Goal: Task Accomplishment & Management: Use online tool/utility

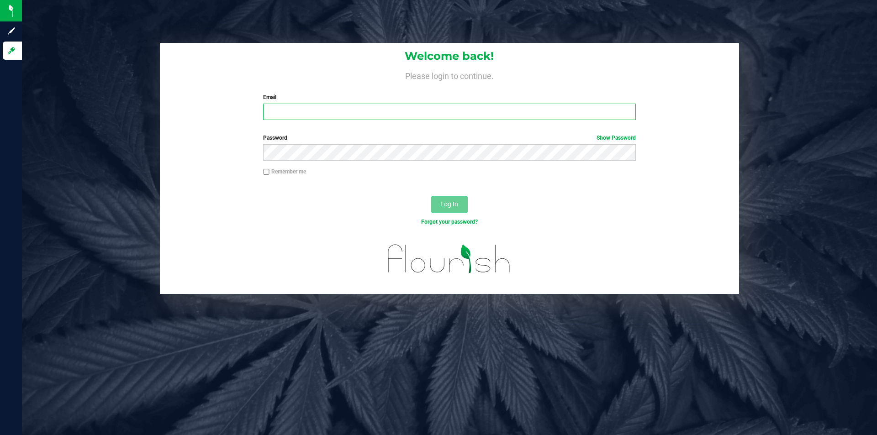
drag, startPoint x: 0, startPoint y: 0, endPoint x: 489, endPoint y: 108, distance: 500.9
click at [496, 108] on input "Email" at bounding box center [449, 112] width 372 height 16
type input "[PERSON_NAME][EMAIL_ADDRESS][PERSON_NAME][DOMAIN_NAME]"
click at [335, 162] on div "Password Show Password" at bounding box center [449, 151] width 579 height 34
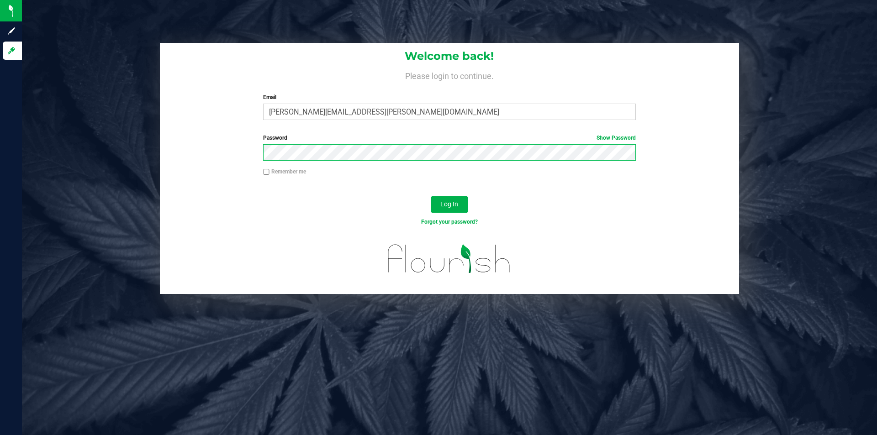
click at [431, 196] on button "Log In" at bounding box center [449, 204] width 37 height 16
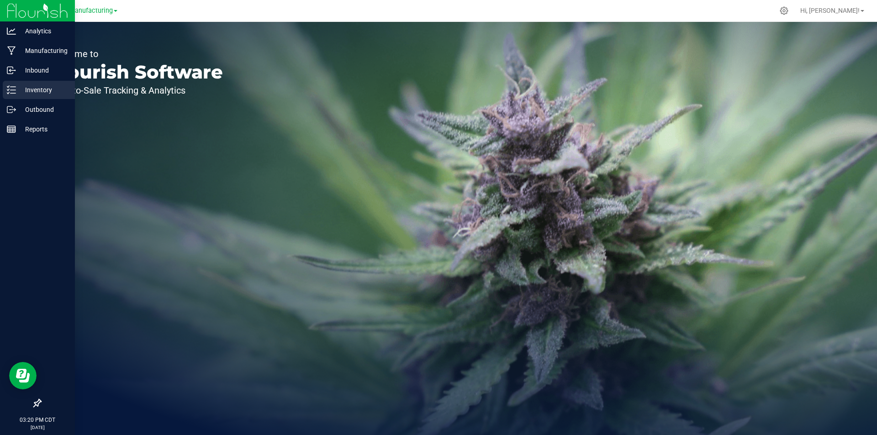
click at [12, 82] on div "Inventory" at bounding box center [39, 90] width 72 height 18
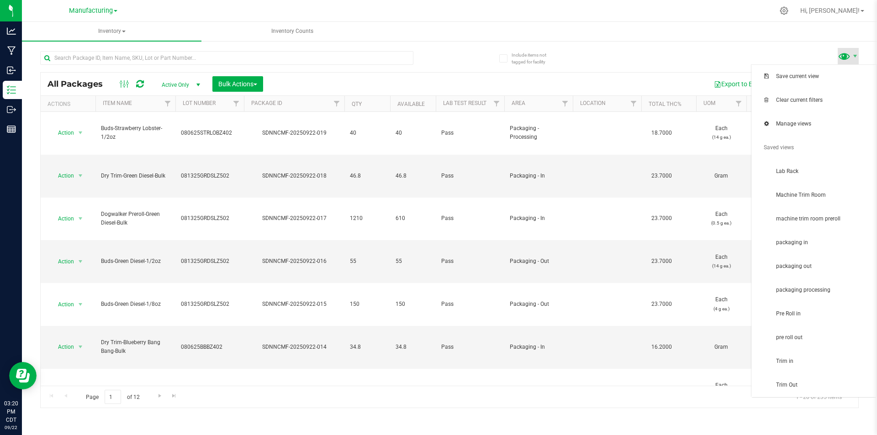
click at [849, 54] on span at bounding box center [844, 55] width 13 height 13
click at [814, 244] on span "packaging in" at bounding box center [823, 243] width 95 height 8
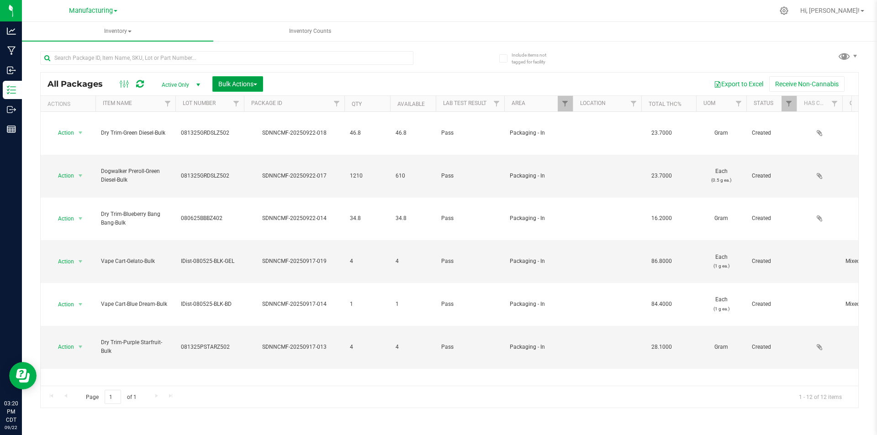
click at [234, 85] on span "Bulk Actions" at bounding box center [237, 83] width 39 height 7
click at [276, 104] on span "Add to manufacturing run" at bounding box center [252, 104] width 69 height 7
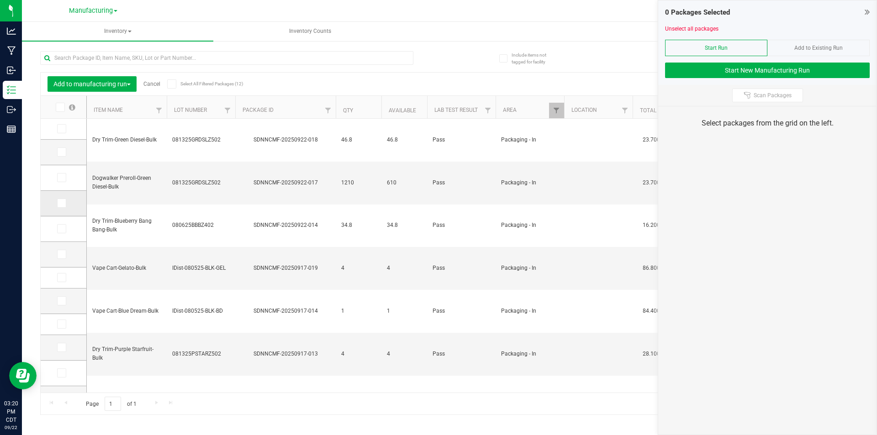
scroll to position [19, 0]
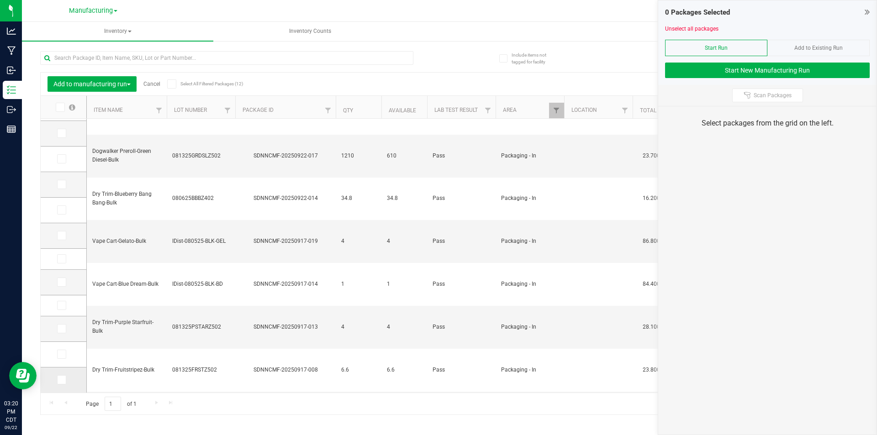
click at [65, 378] on span at bounding box center [61, 379] width 9 height 9
click at [0, 0] on input "checkbox" at bounding box center [0, 0] width 0 height 0
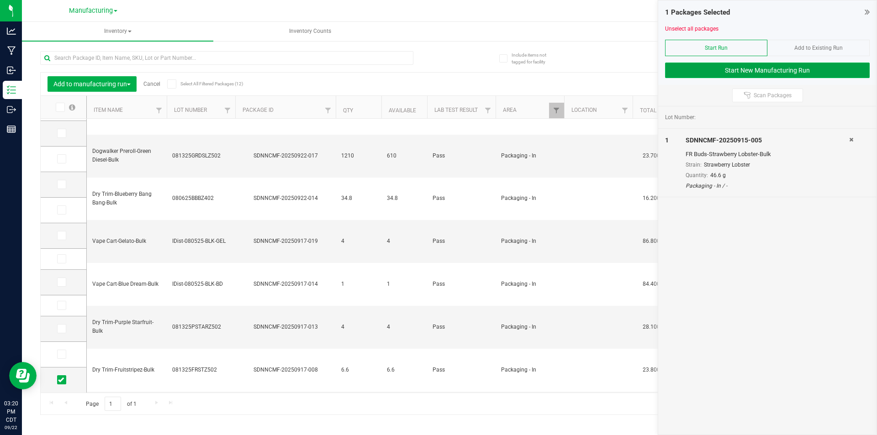
click at [701, 70] on button "Start New Manufacturing Run" at bounding box center [767, 71] width 205 height 16
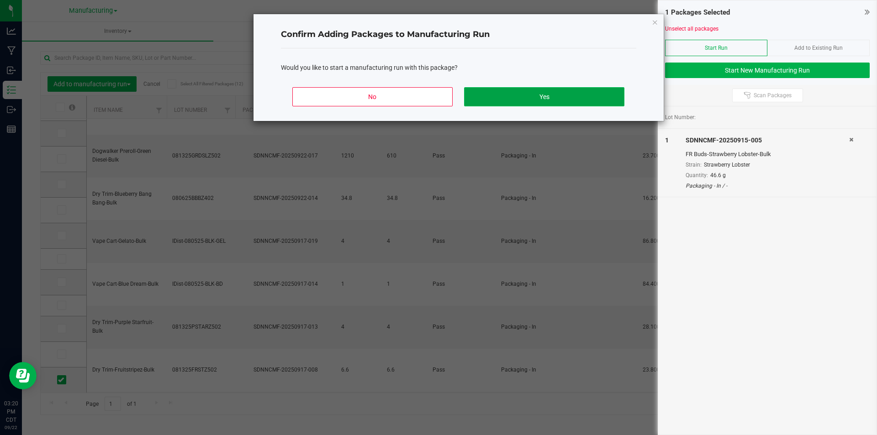
click at [506, 101] on button "Yes" at bounding box center [544, 96] width 160 height 19
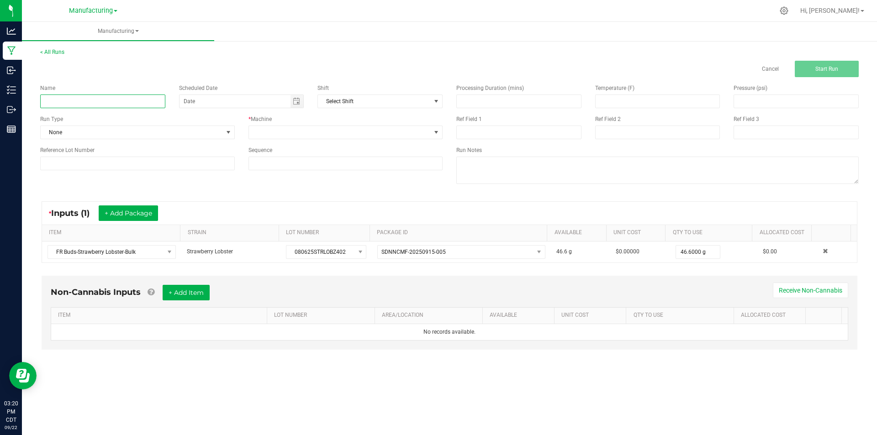
click at [133, 99] on input at bounding box center [102, 102] width 125 height 14
type input "[DATE]-strawberry lobster dry trim"
click at [212, 141] on div "Name [DATE]-strawberry lobster dry trim Scheduled Date Shift Select Shift Run T…" at bounding box center [241, 127] width 416 height 100
click at [211, 133] on span "None" at bounding box center [132, 132] width 182 height 13
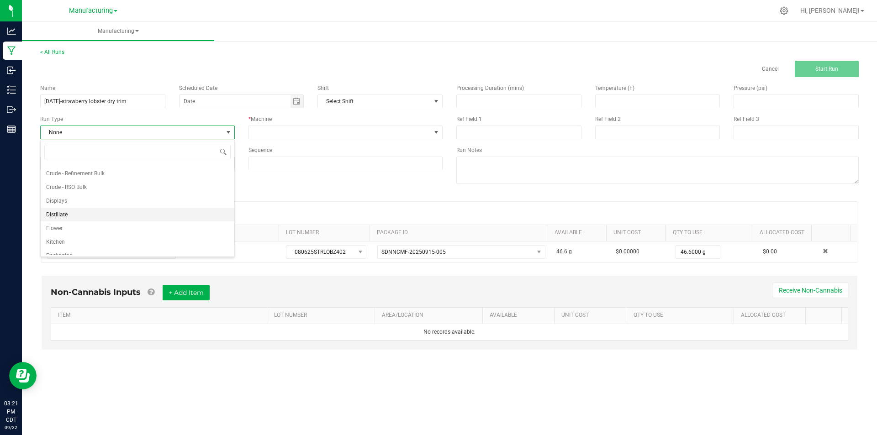
scroll to position [46, 0]
click at [121, 235] on li "Packaging" at bounding box center [138, 235] width 194 height 14
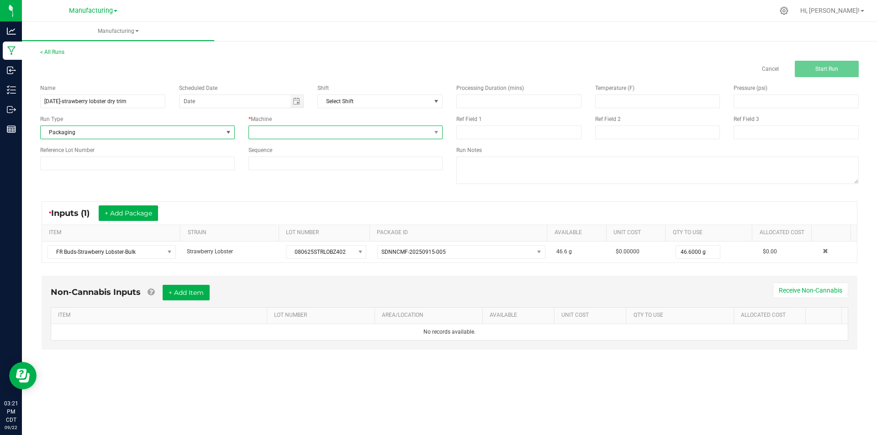
click at [319, 130] on span at bounding box center [340, 132] width 182 height 13
click at [303, 220] on li "Packaging" at bounding box center [346, 219] width 194 height 16
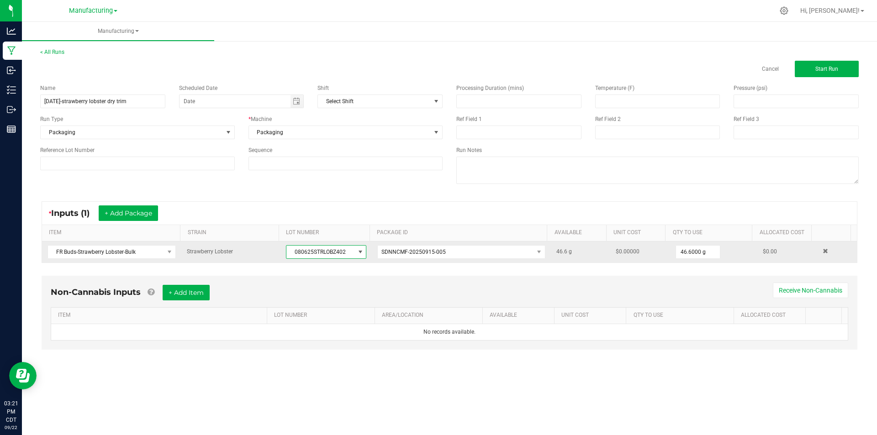
click at [306, 250] on span "080625STRLOBZ402" at bounding box center [320, 252] width 68 height 13
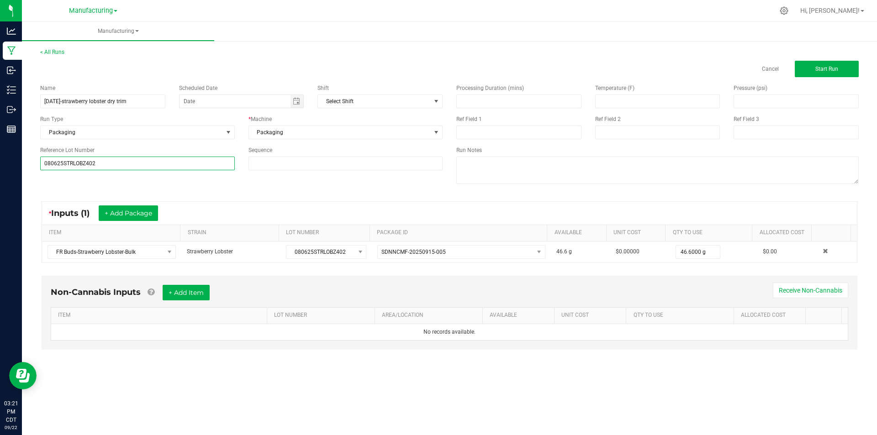
type input "080625STRLOBZ402"
click at [206, 196] on div "* Inputs (1) + Add Package ITEM STRAIN LOT NUMBER PACKAGE ID AVAILABLE Unit Cos…" at bounding box center [449, 232] width 832 height 78
click at [825, 65] on button "Start Run" at bounding box center [827, 69] width 64 height 16
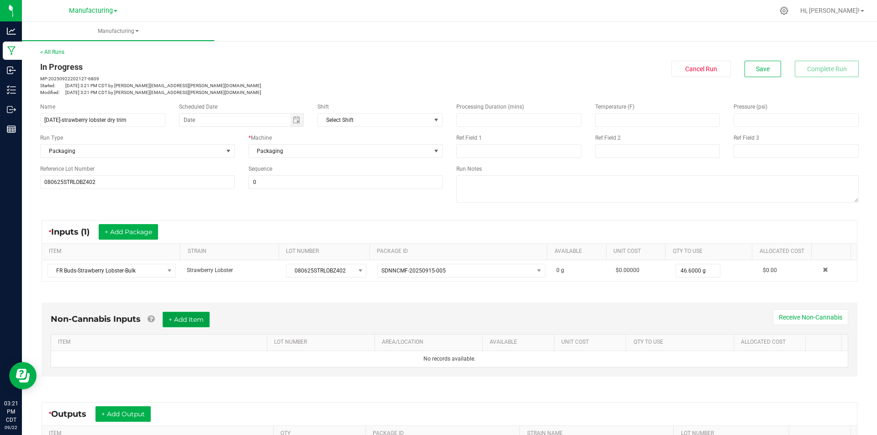
click at [191, 319] on button "+ Add Item" at bounding box center [186, 320] width 47 height 16
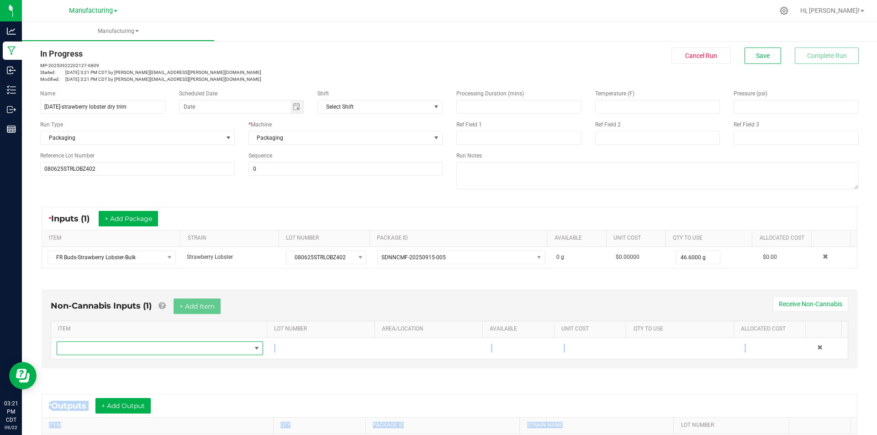
drag, startPoint x: 196, startPoint y: 362, endPoint x: 688, endPoint y: 423, distance: 495.7
click at [680, 425] on div "* Inputs (1) + Add Package ITEM STRAIN LOT NUMBER PACKAGE ID AVAILABLE Unit Cos…" at bounding box center [449, 372] width 832 height 347
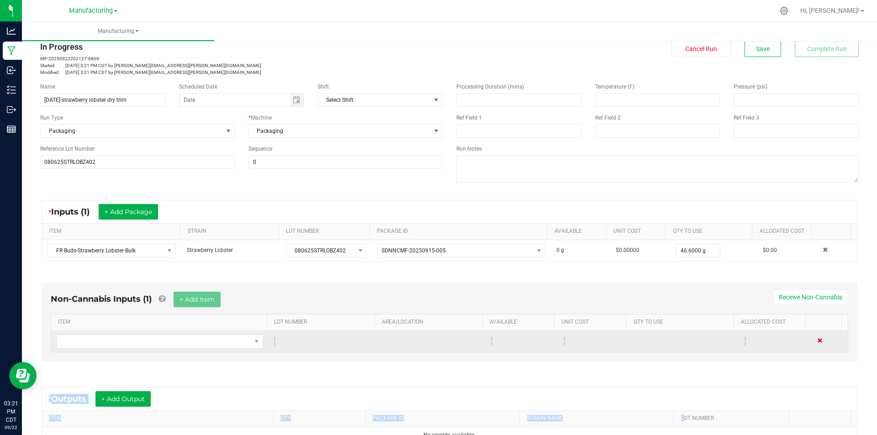
click at [817, 341] on span at bounding box center [819, 340] width 5 height 5
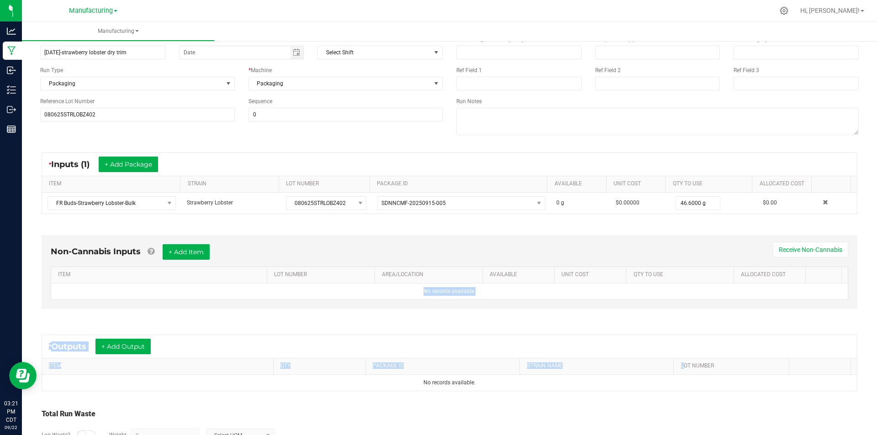
scroll to position [111, 0]
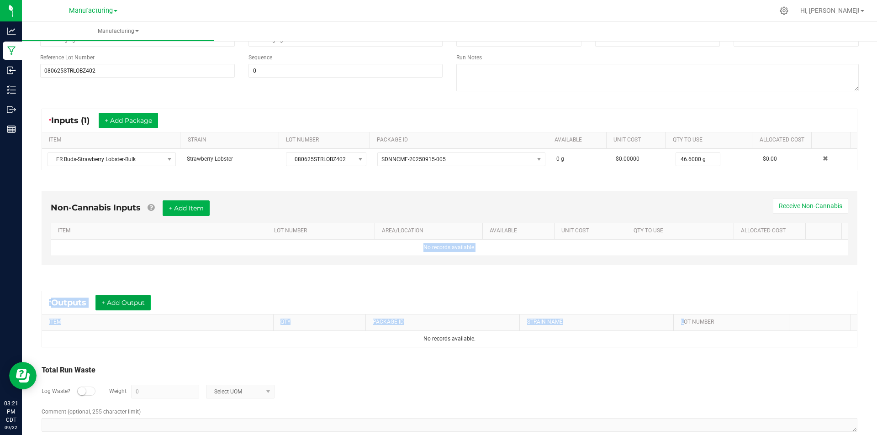
click at [129, 300] on button "+ Add Output" at bounding box center [122, 303] width 55 height 16
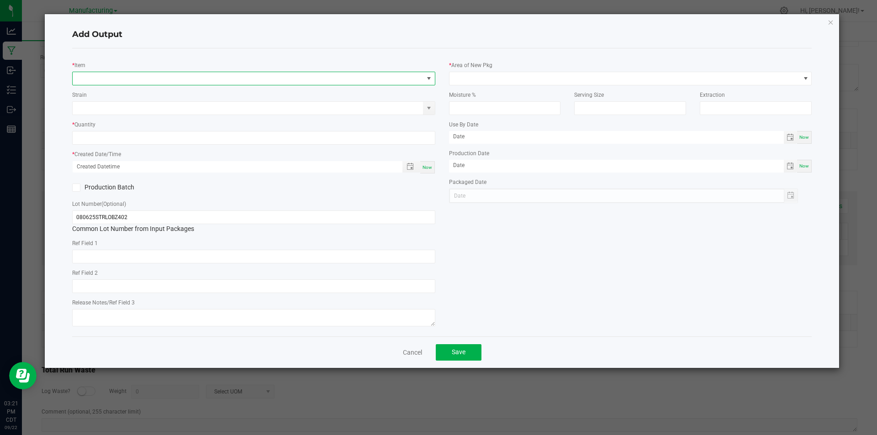
click at [174, 75] on span "NO DATA FOUND" at bounding box center [248, 78] width 351 height 13
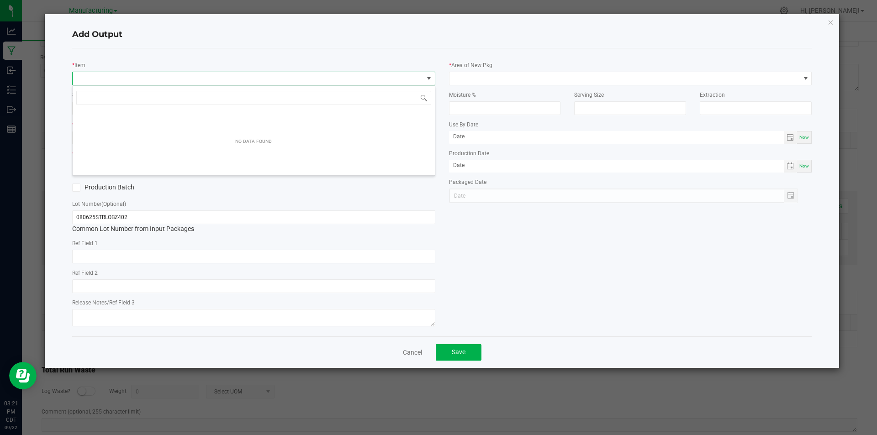
scroll to position [14, 363]
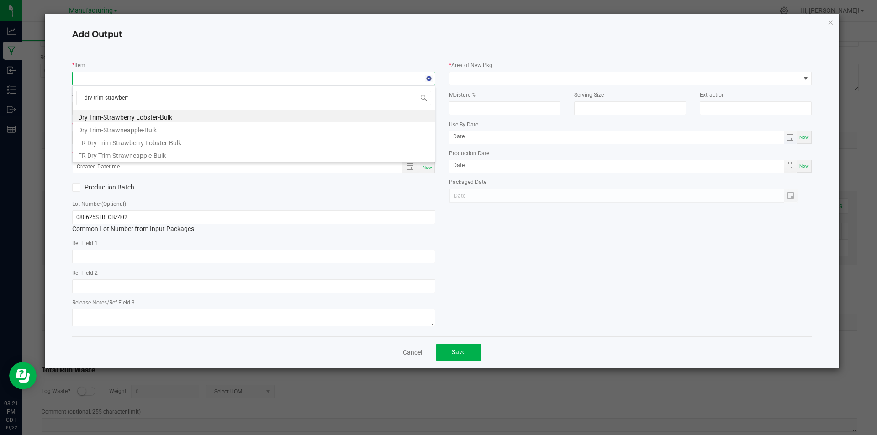
type input "dry trim-strawberry"
click at [334, 115] on li "Dry Trim-Strawberry Lobster-Bulk" at bounding box center [254, 116] width 362 height 13
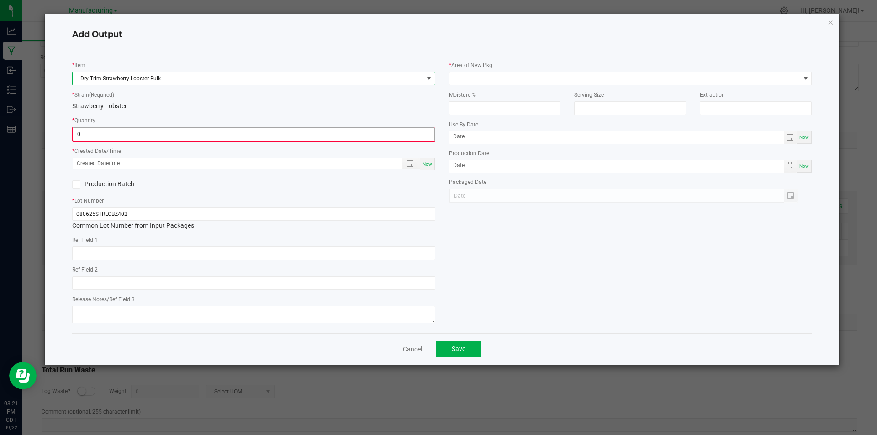
click at [151, 137] on input "0" at bounding box center [253, 134] width 361 height 13
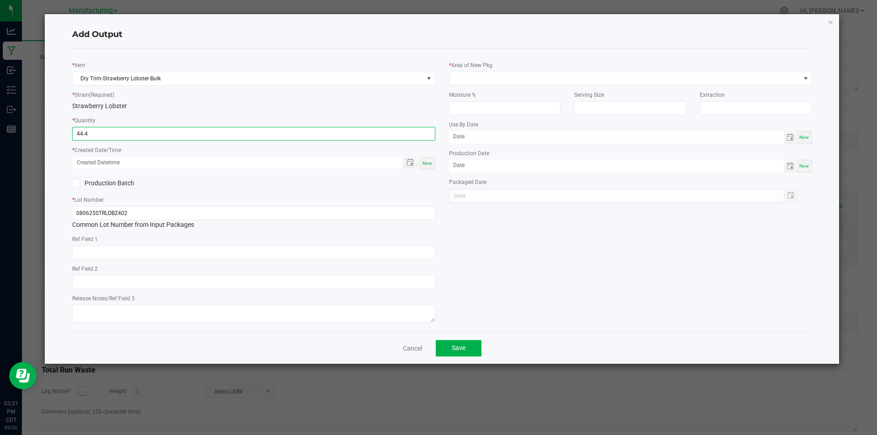
type input "44.4000 g"
click at [422, 164] on div "Now" at bounding box center [427, 163] width 15 height 12
type input "[DATE] 3:21 PM"
type input "[DATE]"
drag, startPoint x: 502, startPoint y: 67, endPoint x: 502, endPoint y: 72, distance: 4.6
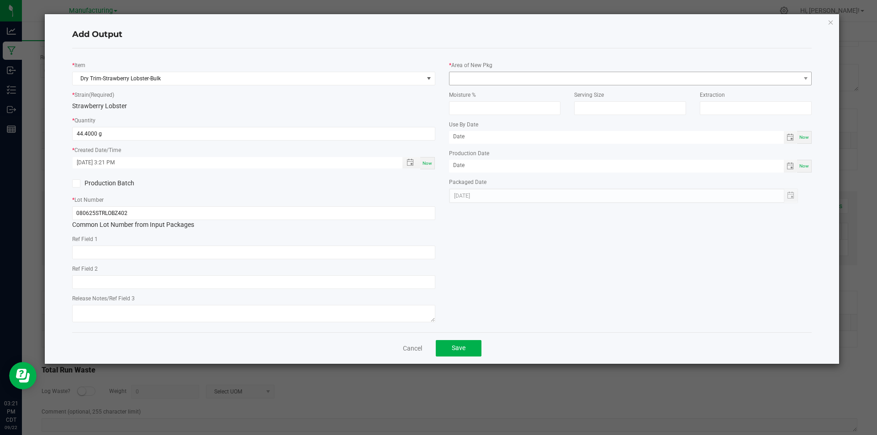
click at [503, 67] on div "* Area of New Pkg" at bounding box center [630, 72] width 363 height 25
click at [502, 72] on span at bounding box center [624, 78] width 351 height 13
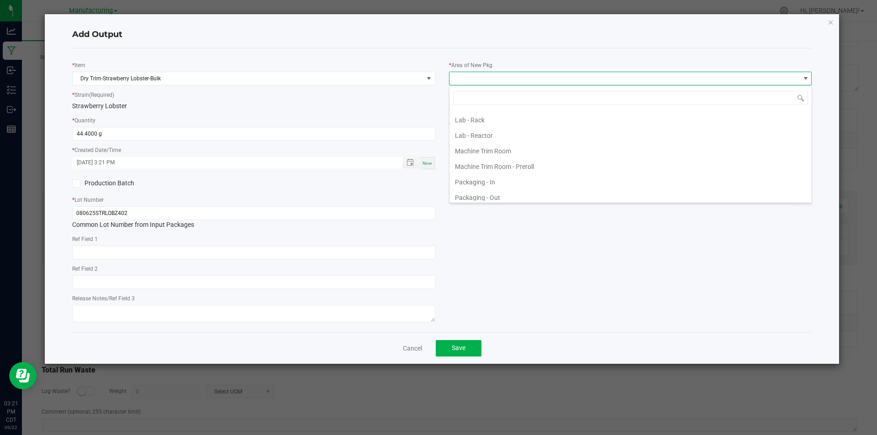
scroll to position [228, 0]
click at [525, 173] on li "Packaging - In" at bounding box center [630, 169] width 362 height 16
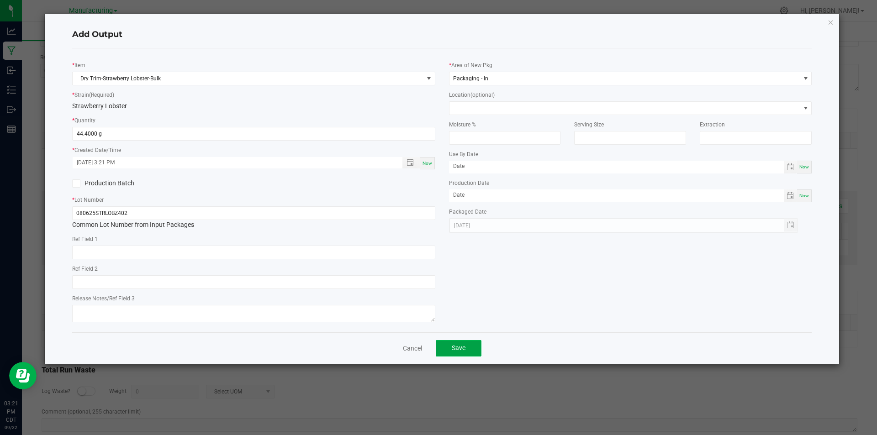
click at [467, 349] on button "Save" at bounding box center [459, 348] width 46 height 16
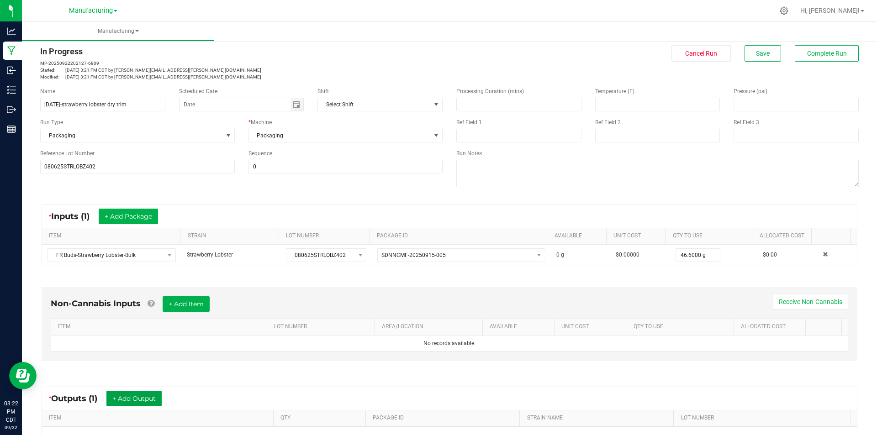
scroll to position [0, 0]
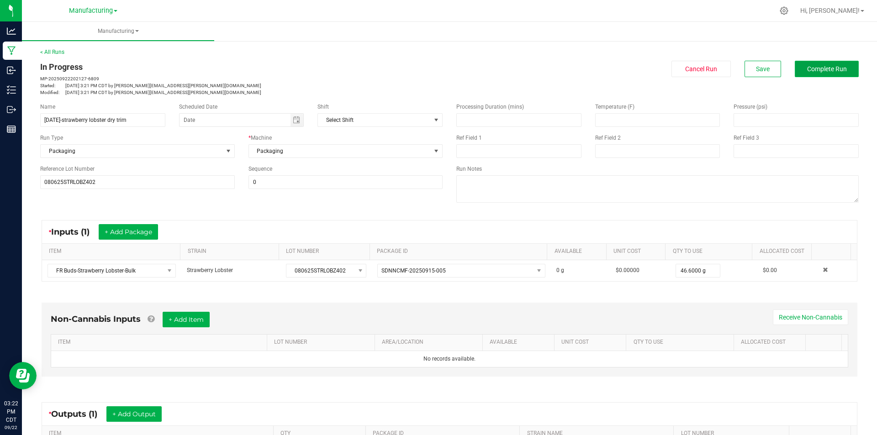
click at [809, 63] on button "Complete Run" at bounding box center [827, 69] width 64 height 16
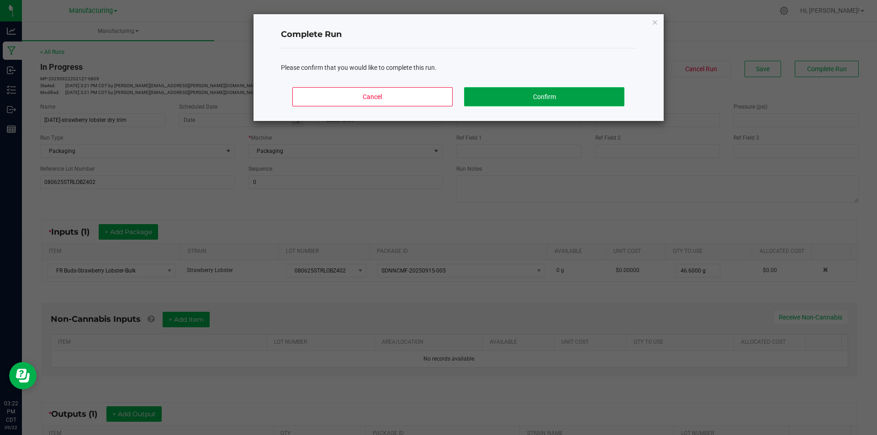
click at [525, 95] on button "Confirm" at bounding box center [544, 96] width 160 height 19
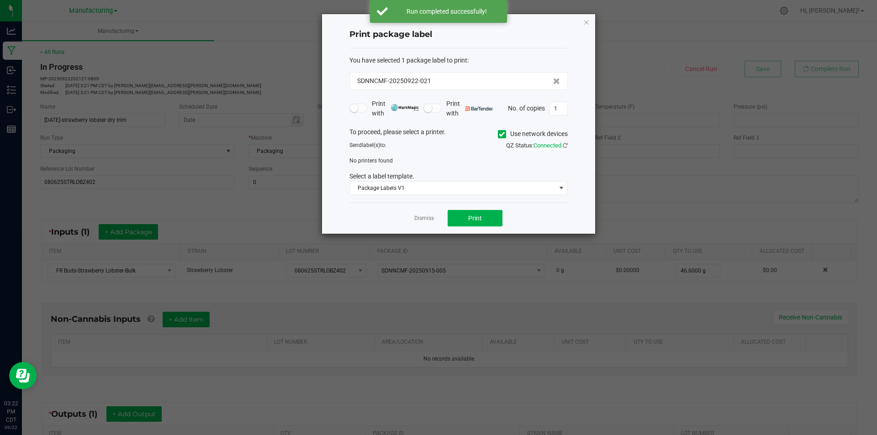
click at [501, 134] on icon at bounding box center [502, 134] width 6 height 0
click at [0, 0] on input "Use network devices" at bounding box center [0, 0] width 0 height 0
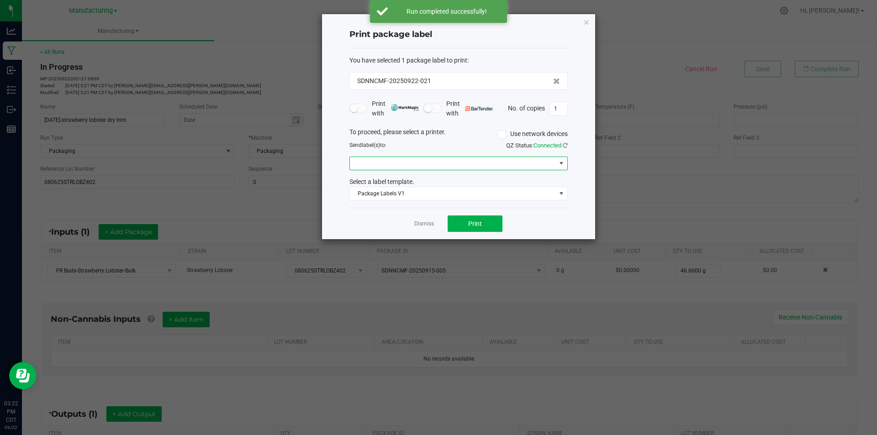
click at [483, 162] on span at bounding box center [453, 163] width 206 height 13
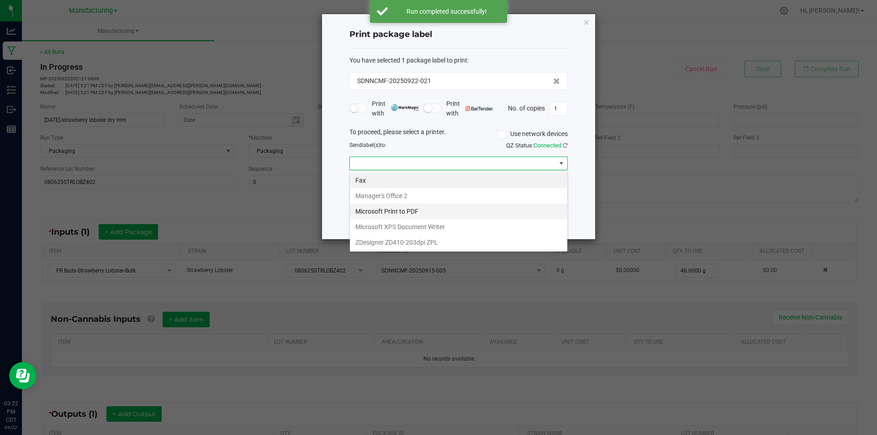
scroll to position [14, 218]
click at [438, 240] on ZPL "ZDesigner ZD410-203dpi ZPL" at bounding box center [458, 243] width 217 height 16
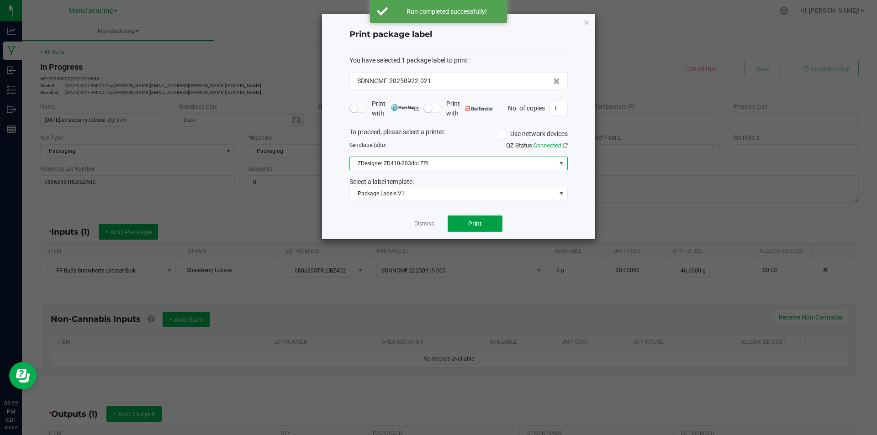
click at [478, 226] on span "Print" at bounding box center [475, 223] width 14 height 7
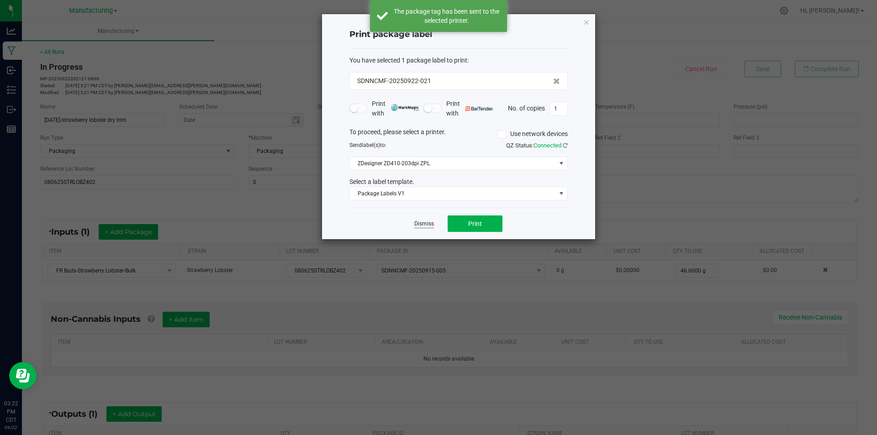
click at [420, 226] on link "Dismiss" at bounding box center [424, 224] width 20 height 8
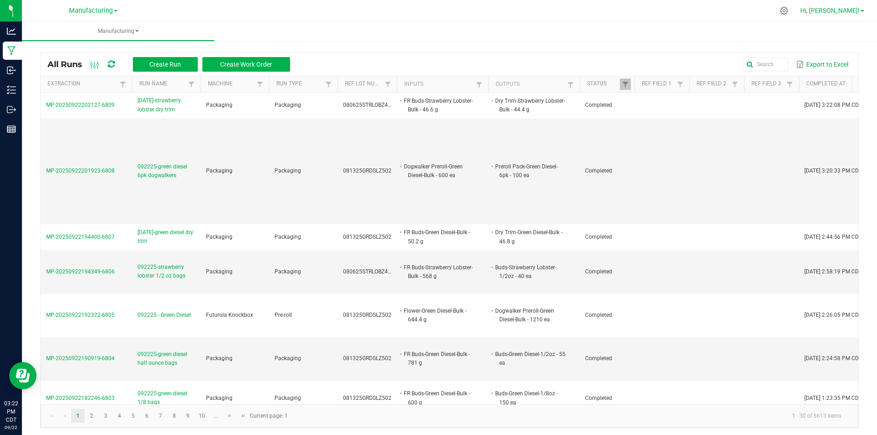
click at [860, 15] on link "Hi, [PERSON_NAME]!" at bounding box center [831, 11] width 71 height 10
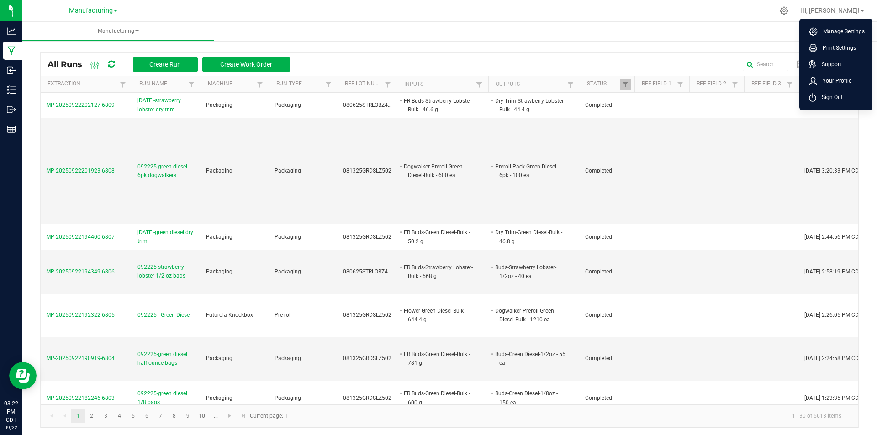
drag, startPoint x: 869, startPoint y: 104, endPoint x: 864, endPoint y: 104, distance: 5.5
click at [867, 104] on li "Sign Out" at bounding box center [835, 97] width 69 height 16
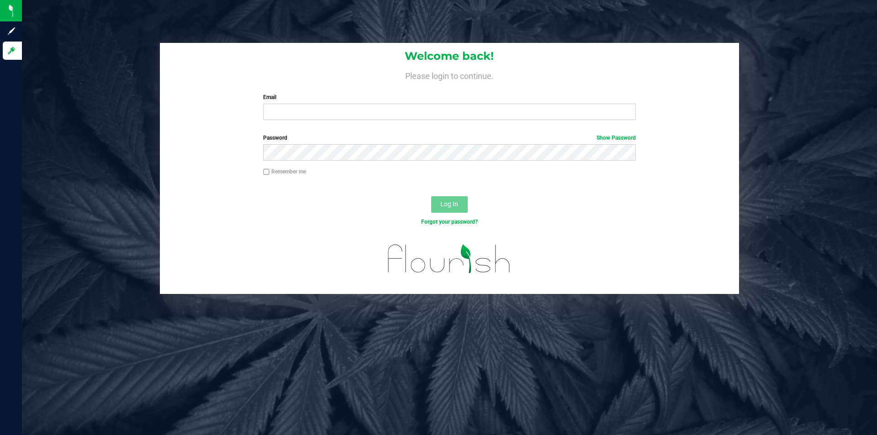
click at [208, 189] on div at bounding box center [449, 188] width 579 height 7
click at [336, 135] on label "Password Show Password" at bounding box center [449, 138] width 372 height 8
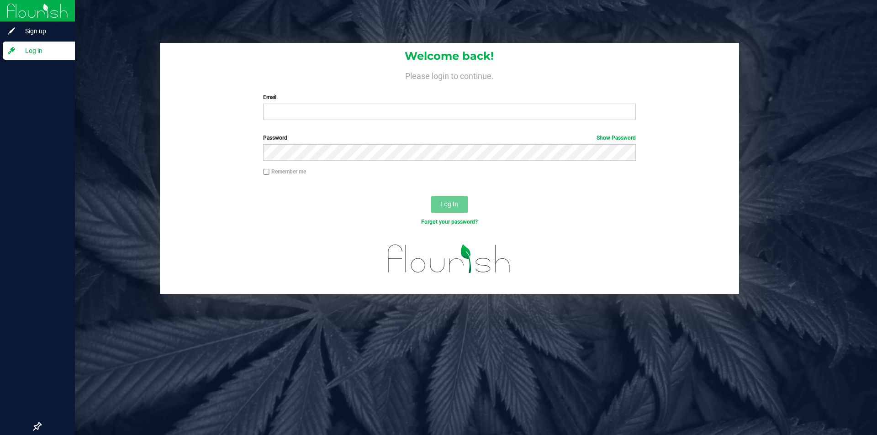
click at [16, 53] on span "Log in" at bounding box center [43, 50] width 55 height 11
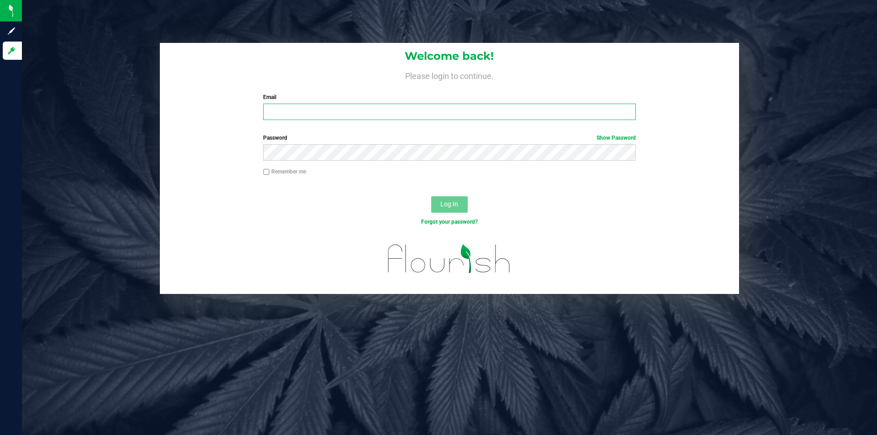
click at [477, 107] on input "Email" at bounding box center [449, 112] width 372 height 16
type input "[EMAIL_ADDRESS][DOMAIN_NAME]"
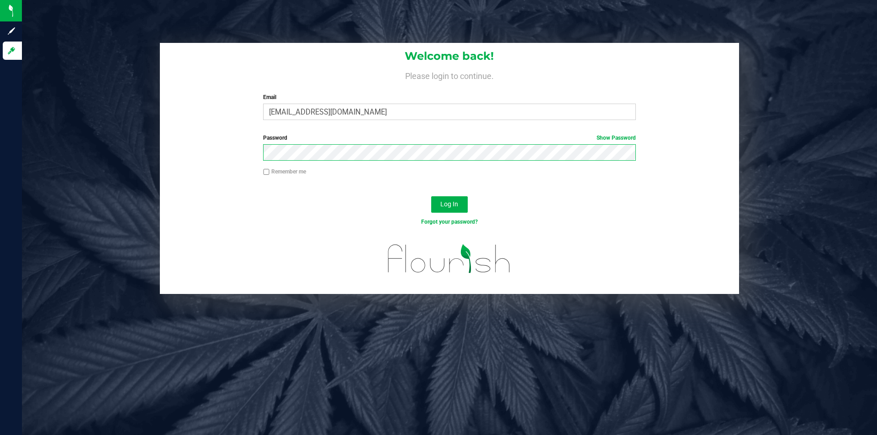
click at [431, 196] on button "Log In" at bounding box center [449, 204] width 37 height 16
